Goal: Information Seeking & Learning: Learn about a topic

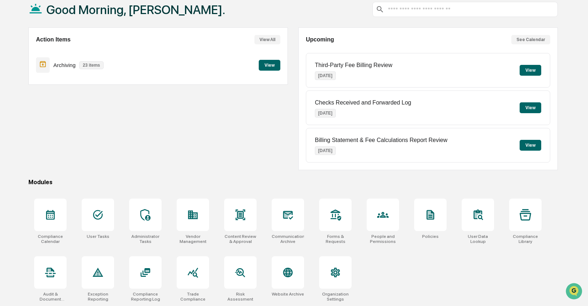
scroll to position [44, 0]
click at [149, 234] on div "Administrator Tasks" at bounding box center [145, 239] width 32 height 10
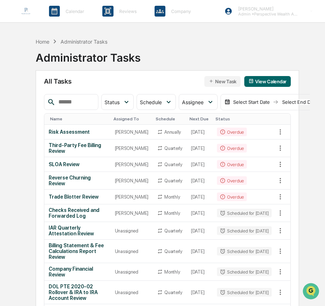
click at [73, 102] on input "text" at bounding box center [75, 101] width 40 height 9
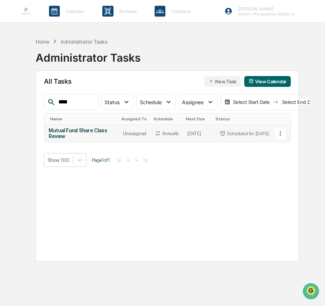
type input "****"
click at [220, 135] on icon at bounding box center [223, 133] width 6 height 6
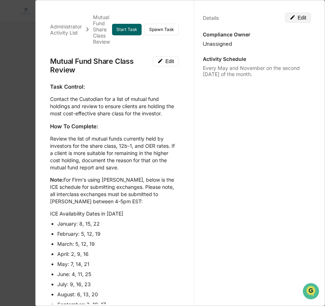
click at [296, 18] on button "Edit" at bounding box center [298, 18] width 26 height 10
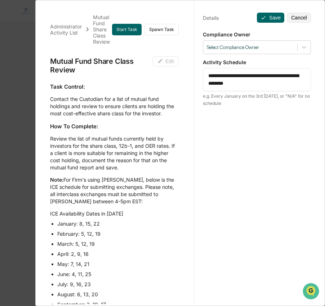
click at [255, 78] on textarea "**********" at bounding box center [256, 79] width 97 height 15
click at [255, 77] on textarea "**********" at bounding box center [256, 79] width 97 height 15
click at [255, 76] on textarea "**********" at bounding box center [256, 79] width 97 height 15
type textarea "**********"
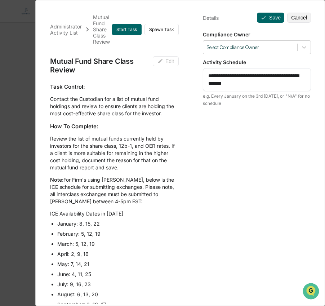
click at [264, 40] on div "Compliance Owner Select Compliance Owner" at bounding box center [257, 42] width 108 height 23
click at [262, 45] on div at bounding box center [250, 47] width 87 height 7
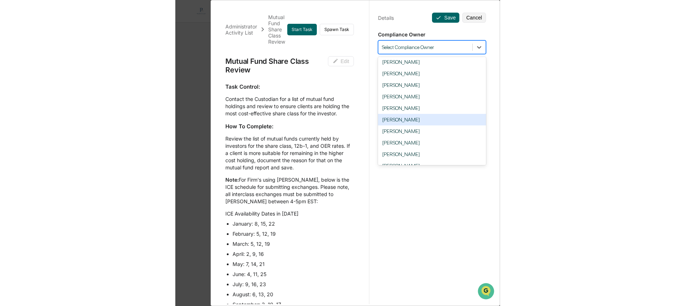
scroll to position [14, 0]
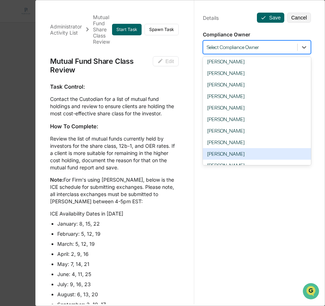
drag, startPoint x: 247, startPoint y: 157, endPoint x: 248, endPoint y: 144, distance: 13.1
click at [247, 157] on div "James Milroy" at bounding box center [257, 154] width 108 height 12
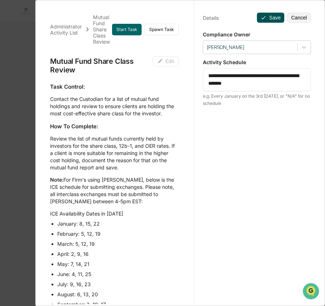
click at [269, 20] on button "Save" at bounding box center [270, 18] width 27 height 10
click at [264, 18] on button "Save" at bounding box center [270, 18] width 27 height 10
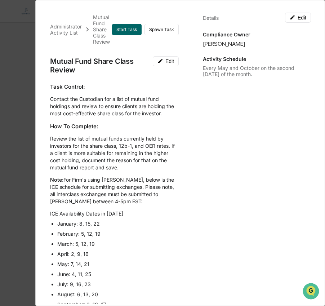
click at [22, 112] on div "Administrator Activity List Mutual Fund Share Class Review Start Task Spawn Tas…" at bounding box center [162, 153] width 325 height 306
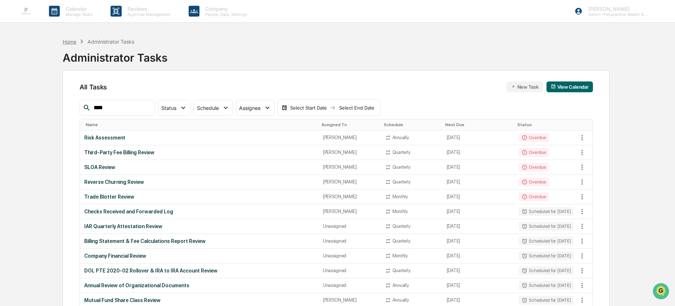
click at [72, 40] on div "Home" at bounding box center [70, 42] width 14 height 6
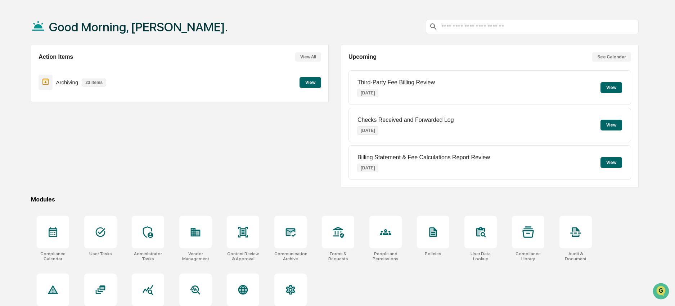
scroll to position [44, 0]
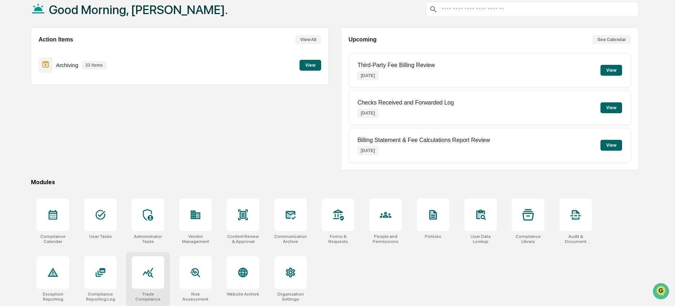
click at [153, 272] on icon at bounding box center [148, 272] width 12 height 12
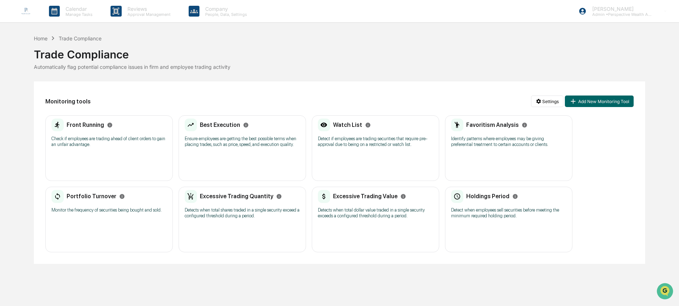
click at [89, 149] on div "Front Running Check if employees are trading ahead of client orders to gain an …" at bounding box center [108, 134] width 115 height 33
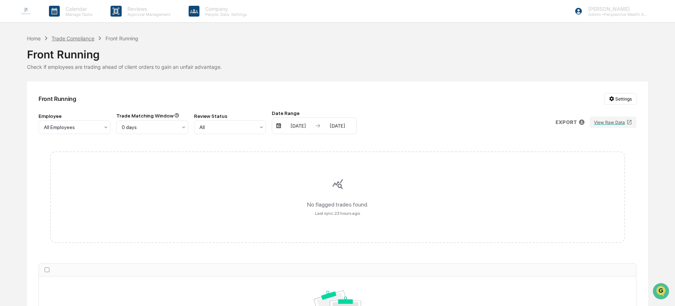
click at [74, 39] on div "Trade Compliance" at bounding box center [72, 38] width 43 height 6
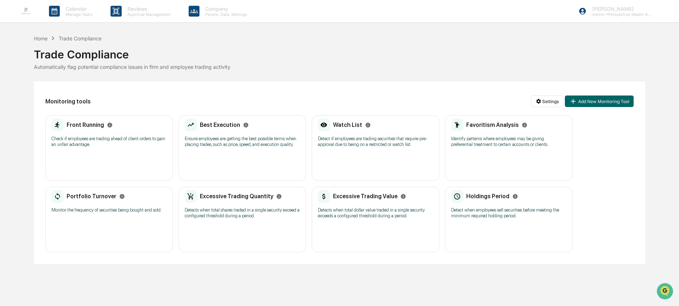
click at [241, 152] on div "Best Execution Ensure employees are getting the best possible terms when placin…" at bounding box center [242, 134] width 115 height 33
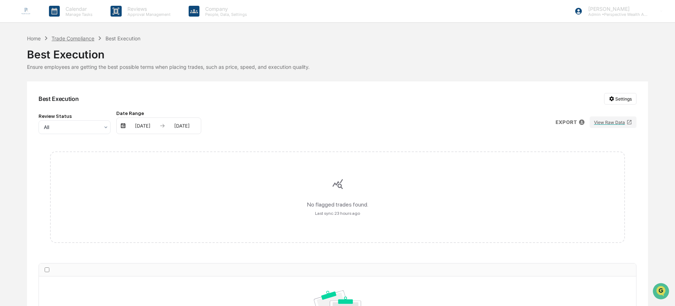
click at [70, 38] on div "Trade Compliance" at bounding box center [72, 38] width 43 height 6
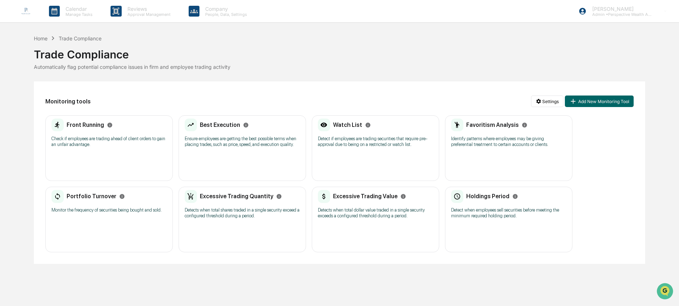
click at [402, 158] on div "Watch List Detect if employees are trading securities that require pre-approval…" at bounding box center [375, 148] width 127 height 66
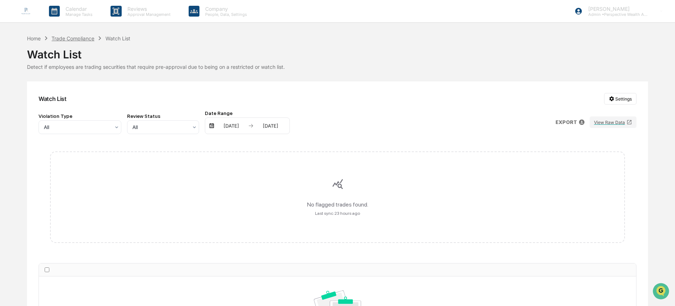
click at [71, 38] on div "Trade Compliance" at bounding box center [72, 38] width 43 height 6
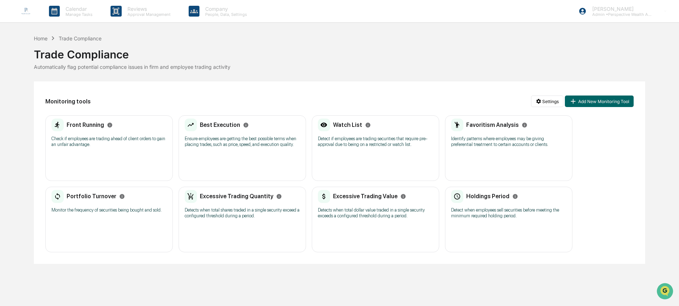
click at [519, 162] on div "Favoritism Analysis Identify patterns where employees may be giving preferentia…" at bounding box center [508, 148] width 127 height 66
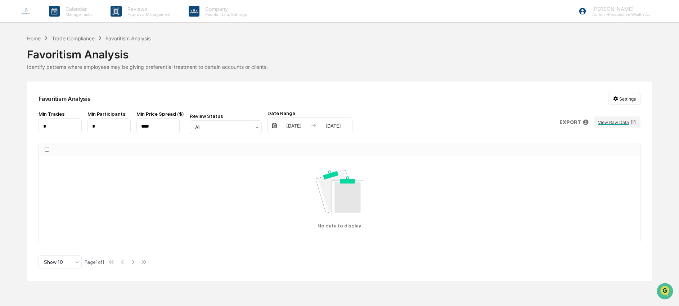
click at [87, 39] on div "Trade Compliance" at bounding box center [73, 38] width 43 height 6
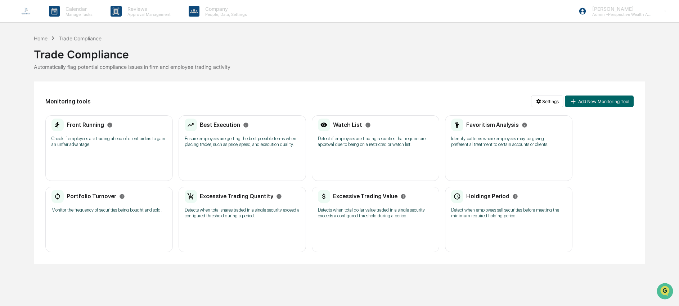
click at [133, 239] on div "Portfolio Turnover Monitor the frequency of securities being bought and sold. N…" at bounding box center [108, 220] width 127 height 66
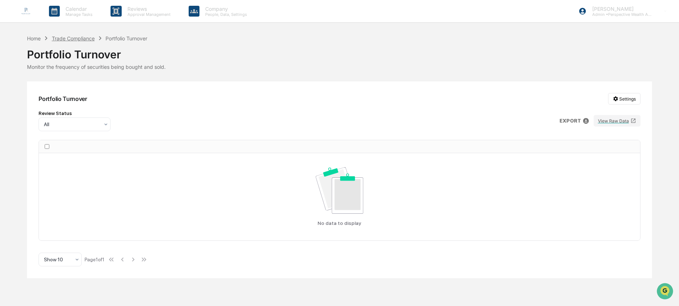
click at [78, 36] on div "Trade Compliance" at bounding box center [73, 38] width 43 height 6
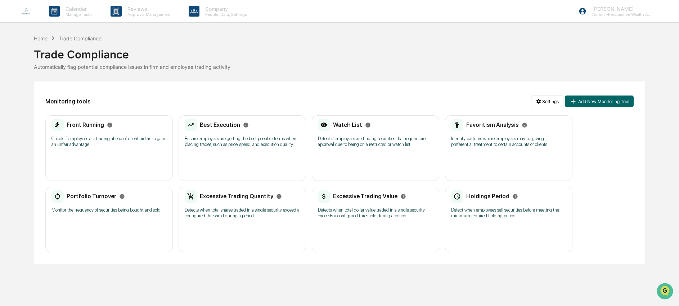
click at [260, 223] on div "Excessive Trading Quantity Detects when total shares traded in a single securit…" at bounding box center [242, 206] width 115 height 33
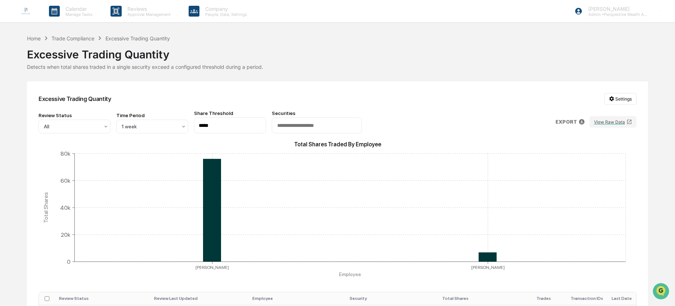
drag, startPoint x: 200, startPoint y: 125, endPoint x: 229, endPoint y: 125, distance: 28.5
click at [229, 125] on input "*****" at bounding box center [230, 125] width 72 height 16
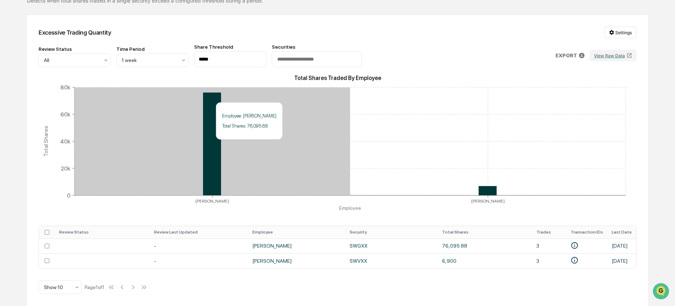
scroll to position [70, 0]
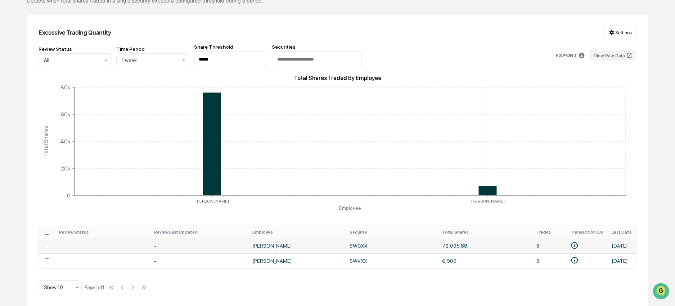
click at [583, 246] on td at bounding box center [586, 245] width 41 height 15
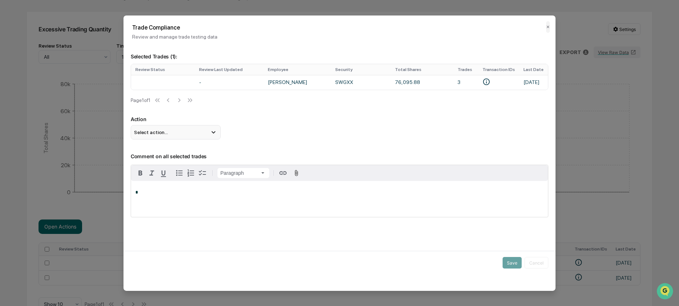
click at [159, 135] on span "Select action..." at bounding box center [151, 132] width 34 height 6
click at [169, 165] on div "Mark Not Item of Interest" at bounding box center [176, 161] width 84 height 8
click at [386, 200] on div "*" at bounding box center [339, 199] width 417 height 36
click at [509, 263] on button "Save" at bounding box center [512, 263] width 19 height 12
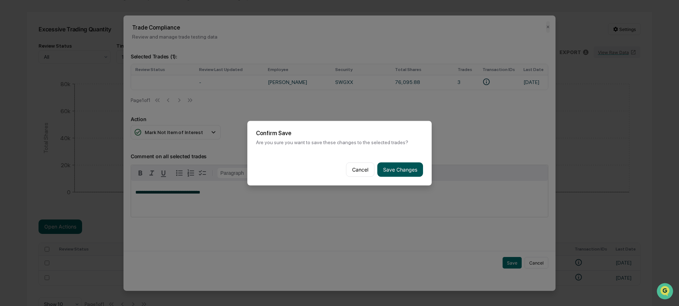
click at [395, 168] on button "Save Changes" at bounding box center [400, 169] width 46 height 14
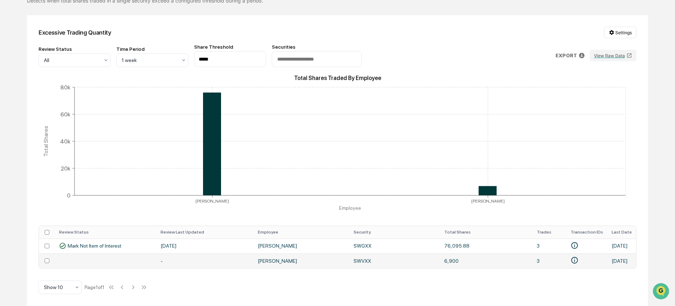
click at [391, 258] on td "SWVXX" at bounding box center [394, 260] width 91 height 15
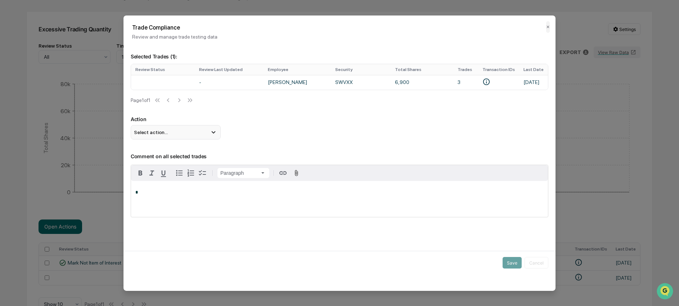
click at [191, 135] on div "Select action..." at bounding box center [176, 132] width 90 height 14
click at [183, 164] on div "Mark Not Item of Interest" at bounding box center [176, 161] width 84 height 8
click at [506, 266] on button "Save" at bounding box center [512, 263] width 19 height 12
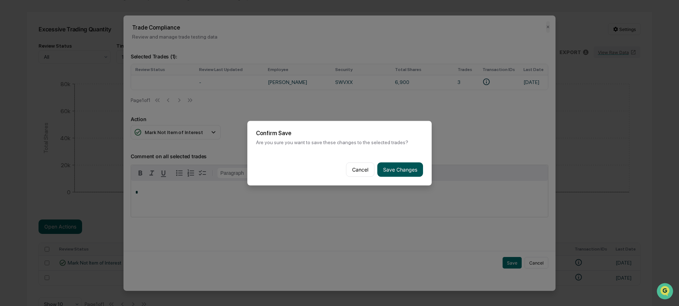
click at [410, 169] on button "Save Changes" at bounding box center [400, 169] width 46 height 14
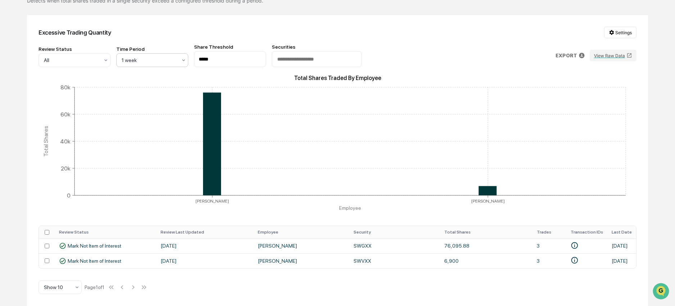
click at [148, 60] on div at bounding box center [149, 60] width 55 height 7
click at [149, 117] on div "1 month" at bounding box center [152, 118] width 71 height 14
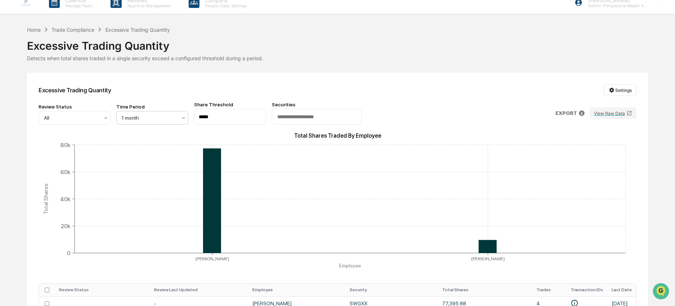
scroll to position [0, 0]
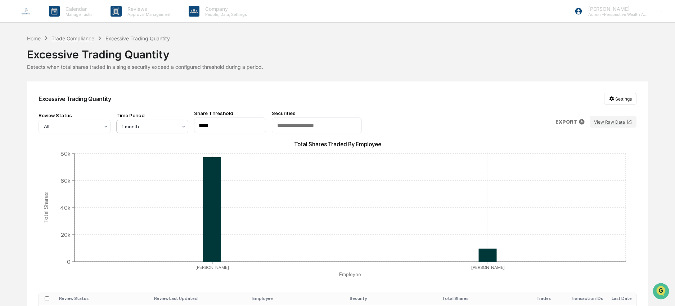
click at [86, 40] on div "Trade Compliance" at bounding box center [72, 38] width 43 height 6
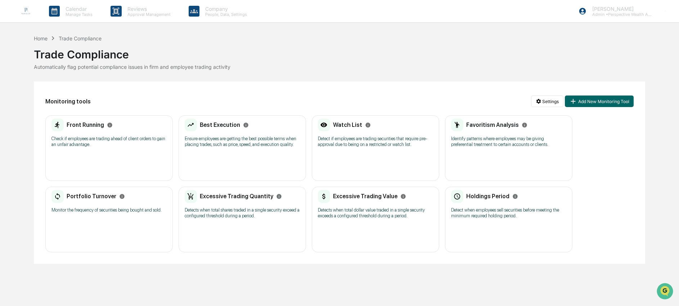
click at [99, 136] on p "Check if employees are trading ahead of client orders to gain an unfair advanta…" at bounding box center [108, 142] width 115 height 12
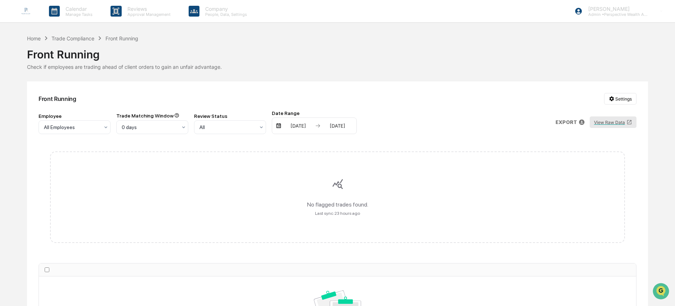
click at [605, 125] on button "View Raw Data" at bounding box center [613, 122] width 47 height 12
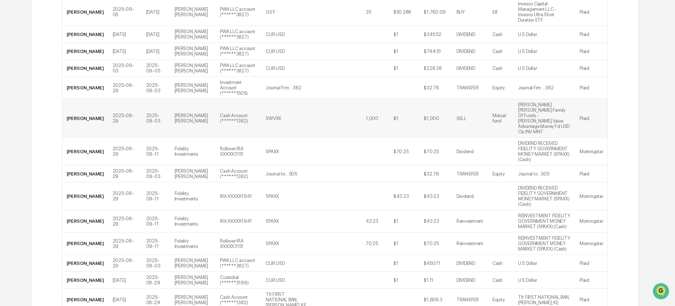
scroll to position [703, 0]
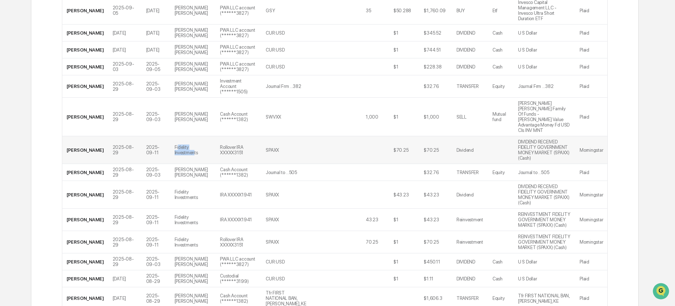
drag, startPoint x: 167, startPoint y: 144, endPoint x: 185, endPoint y: 150, distance: 18.9
click at [185, 150] on td "Fidelity Investments" at bounding box center [193, 150] width 46 height 28
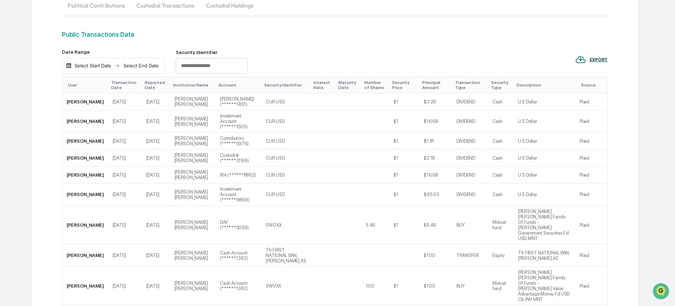
scroll to position [0, 0]
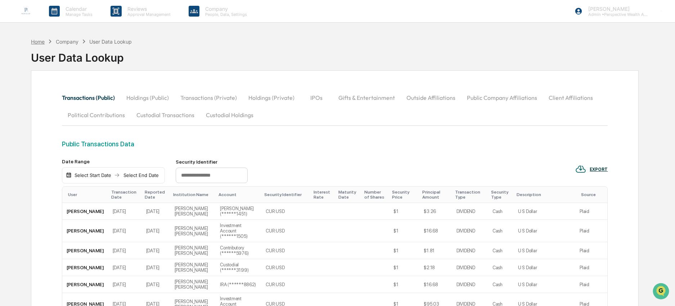
click at [40, 42] on div "Home" at bounding box center [38, 42] width 14 height 6
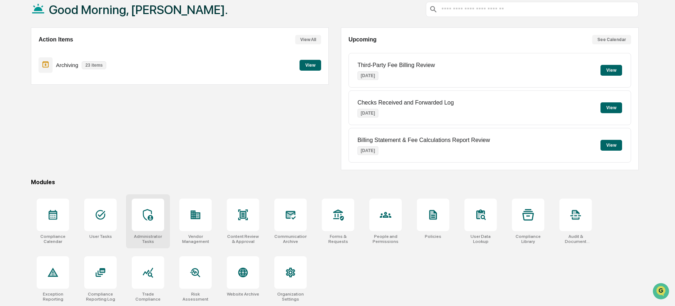
scroll to position [44, 0]
click at [149, 280] on div at bounding box center [148, 272] width 32 height 32
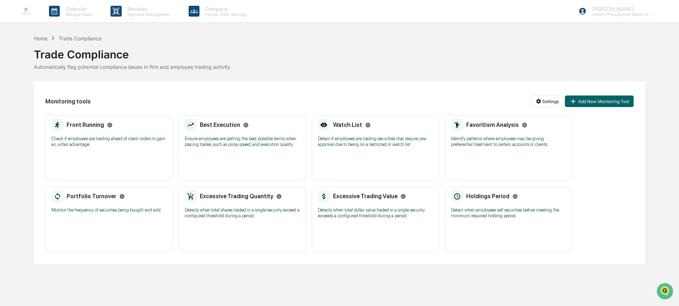
click at [40, 42] on div "Trade Compliance" at bounding box center [339, 51] width 611 height 19
click at [40, 39] on div "Home" at bounding box center [41, 38] width 14 height 6
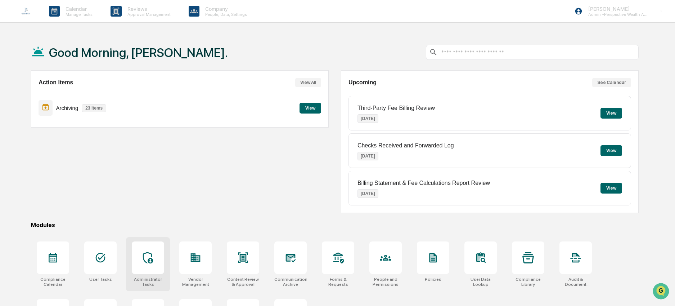
click at [142, 264] on div at bounding box center [148, 257] width 32 height 32
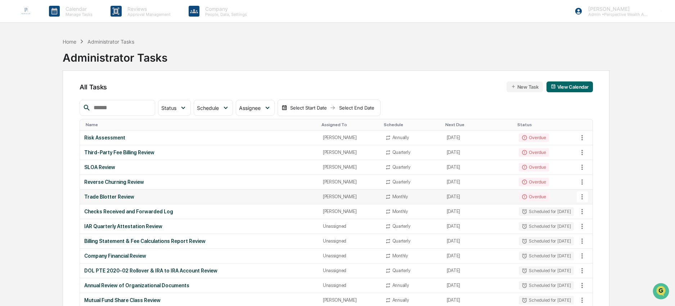
click at [131, 194] on div "Trade Blotter Review" at bounding box center [199, 197] width 230 height 6
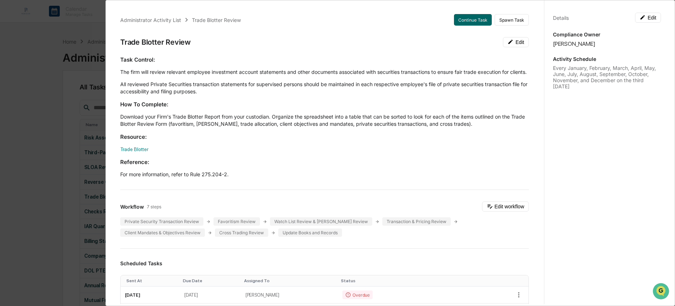
click at [79, 151] on div "Administrator Activity List Trade Blotter Review Continue Task Spawn Task Trade…" at bounding box center [337, 153] width 675 height 306
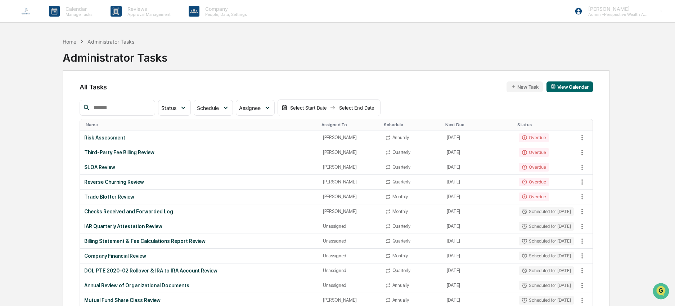
click at [71, 38] on div "Home Administrator Tasks" at bounding box center [98, 41] width 71 height 8
click at [71, 40] on div "Home" at bounding box center [70, 42] width 14 height 6
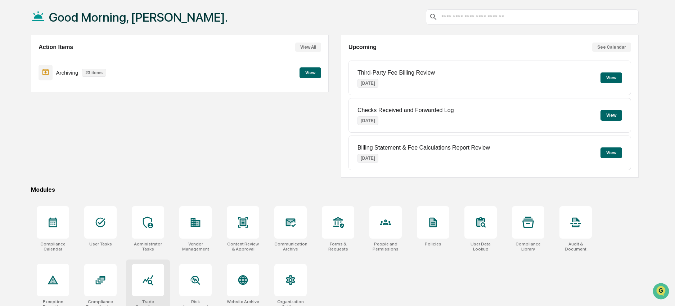
scroll to position [44, 0]
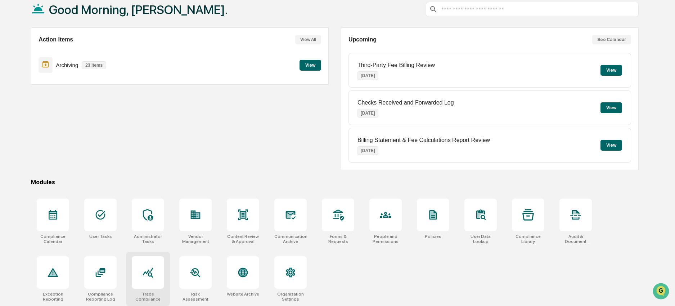
click at [144, 275] on icon at bounding box center [148, 272] width 12 height 12
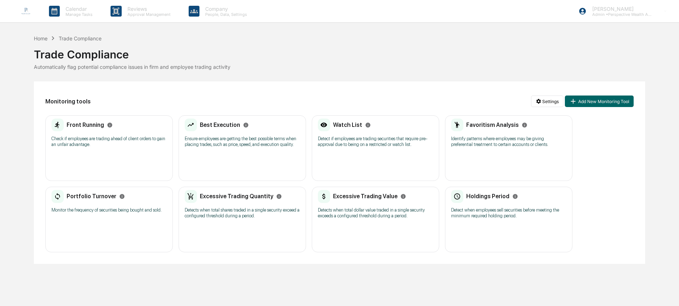
click at [130, 145] on p "Check if employees are trading ahead of client orders to gain an unfair advanta…" at bounding box center [108, 142] width 115 height 12
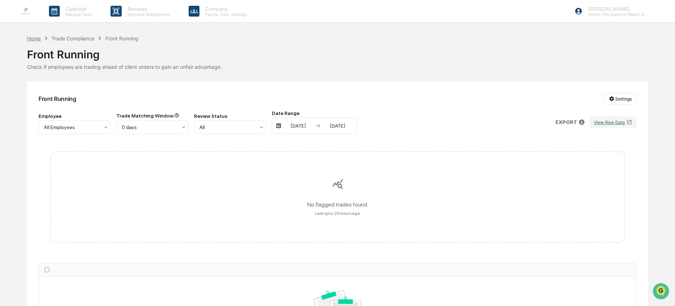
click at [38, 40] on div "Home" at bounding box center [34, 38] width 14 height 6
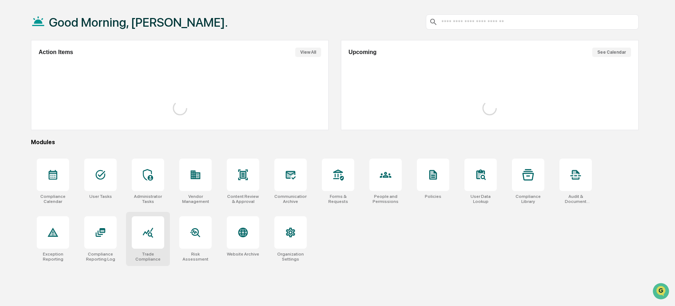
scroll to position [34, 0]
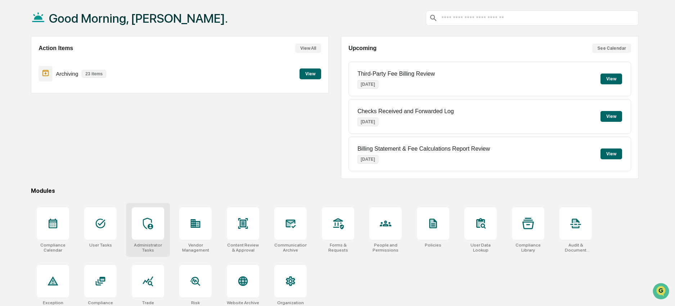
click at [148, 234] on div at bounding box center [148, 223] width 32 height 32
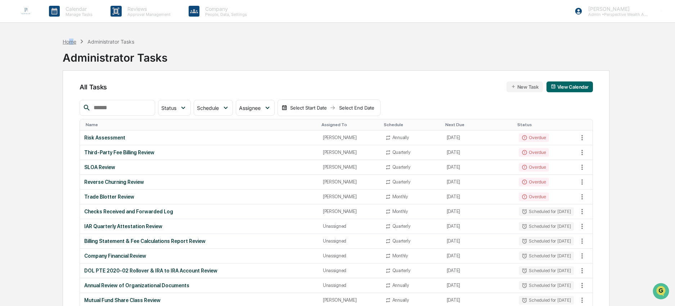
click at [72, 44] on div "Home" at bounding box center [70, 42] width 14 height 6
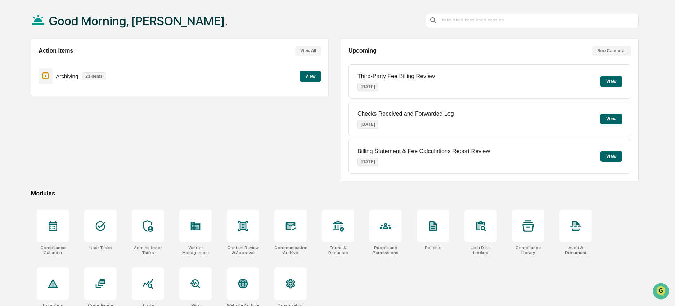
scroll to position [44, 0]
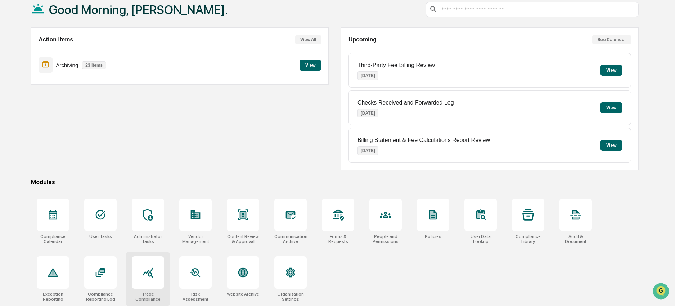
click at [159, 274] on div at bounding box center [148, 272] width 32 height 32
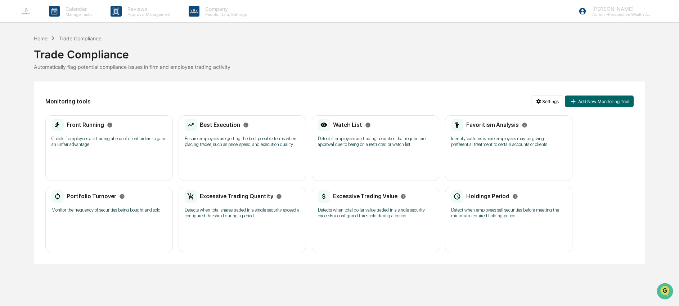
click at [90, 123] on h2 "Front Running" at bounding box center [85, 124] width 37 height 7
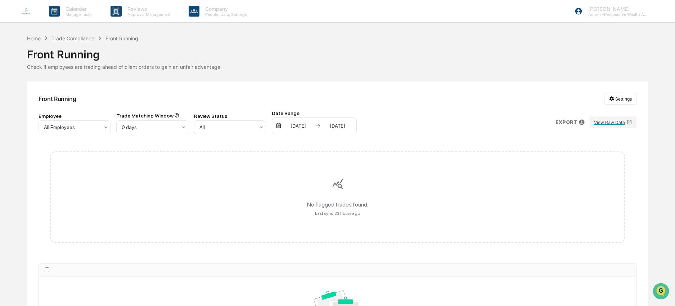
click at [70, 37] on div "Trade Compliance" at bounding box center [72, 38] width 43 height 6
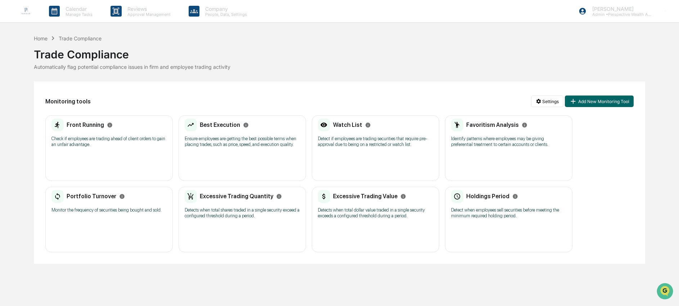
click at [122, 213] on p "Monitor the frequency of securities being bought and sold." at bounding box center [108, 210] width 115 height 6
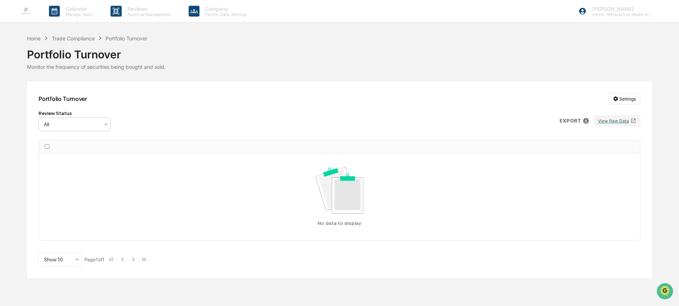
click at [62, 126] on div at bounding box center [71, 124] width 55 height 7
click at [135, 127] on div "Review Status All, 1 of 3. 3 results available. Use Up and Down to choose optio…" at bounding box center [340, 120] width 602 height 21
drag, startPoint x: 77, startPoint y: 107, endPoint x: 89, endPoint y: 96, distance: 16.3
click at [90, 97] on div "Portfolio Turnover Settings Review Status All EXPORT View Raw Data No data to d…" at bounding box center [339, 179] width 625 height 196
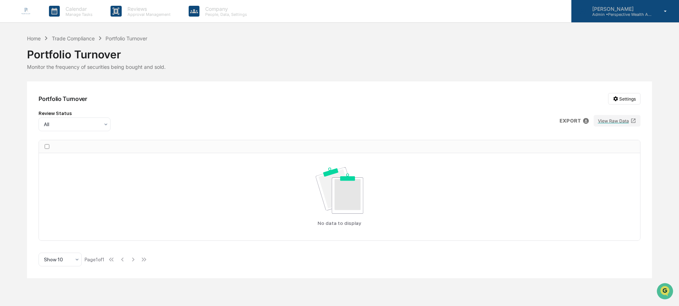
click at [595, 18] on div "[PERSON_NAME] Admin • Perspective Wealth Advisors" at bounding box center [626, 11] width 108 height 22
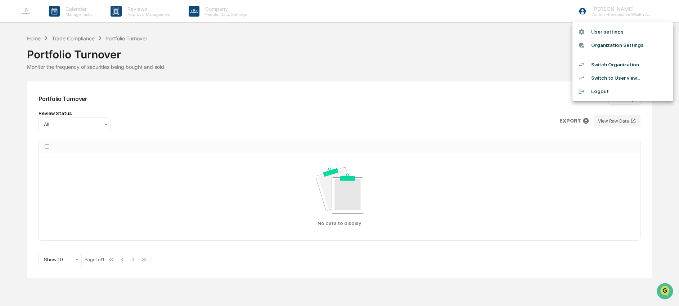
click at [602, 63] on li "Switch Organization" at bounding box center [623, 64] width 101 height 13
